Goal: Information Seeking & Learning: Learn about a topic

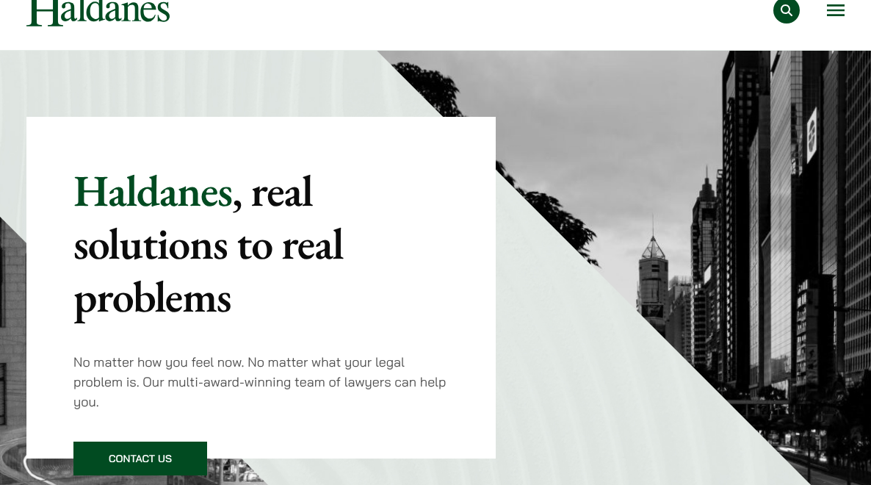
scroll to position [59, 0]
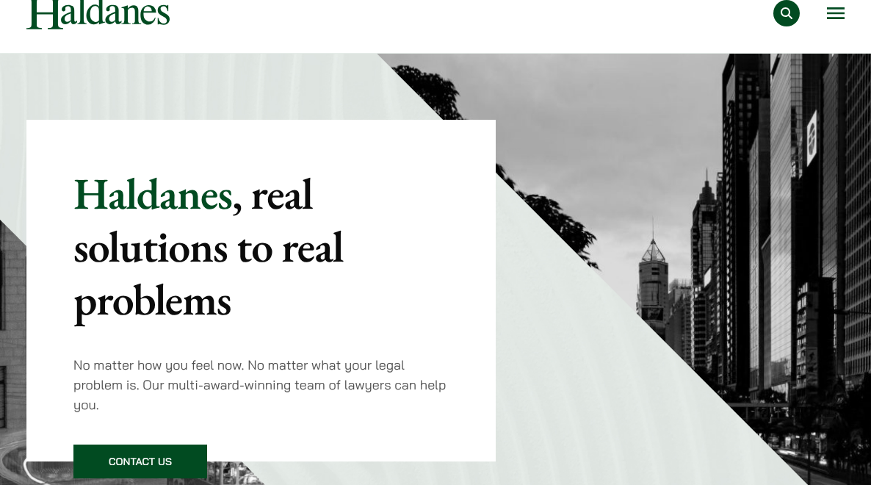
click at [842, 19] on button "Open menu" at bounding box center [836, 13] width 18 height 12
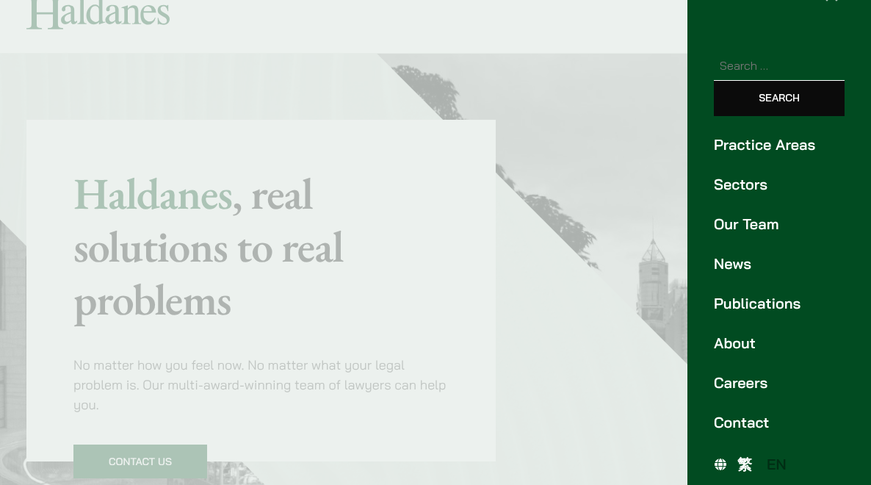
scroll to position [56, 0]
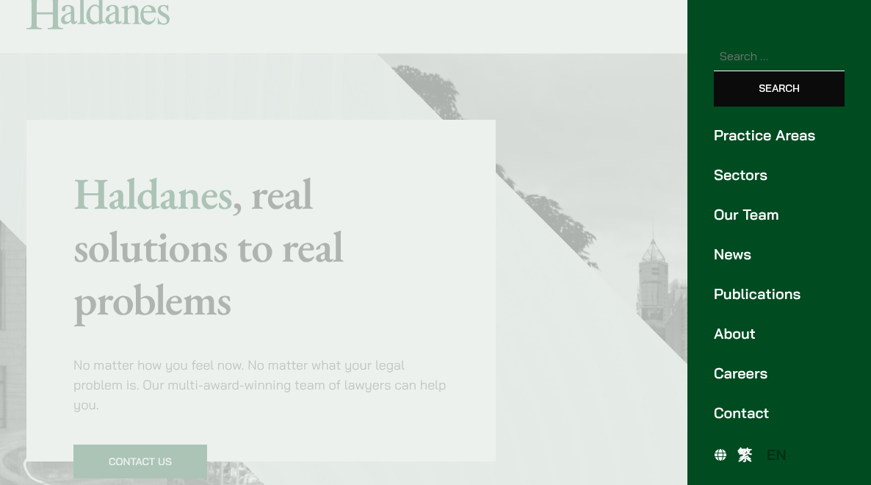
click at [744, 372] on link "Careers" at bounding box center [779, 373] width 131 height 22
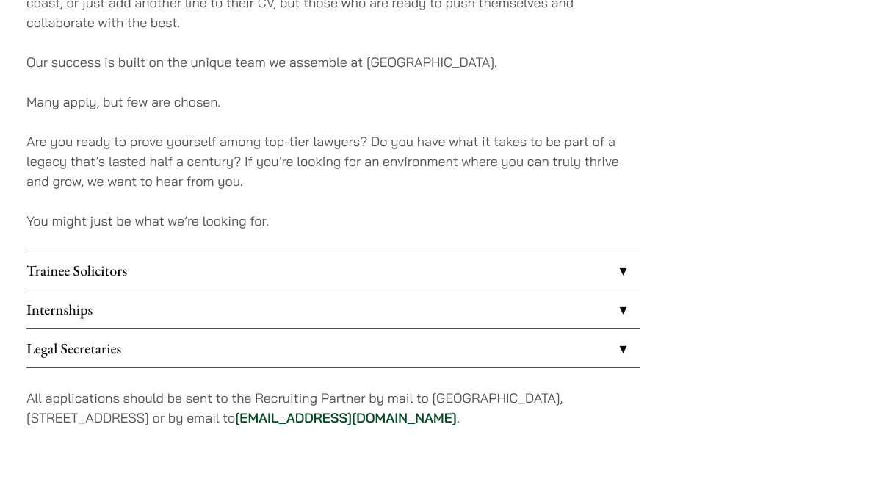
scroll to position [1120, 0]
click at [134, 307] on link "Internships" at bounding box center [333, 310] width 614 height 38
